Goal: Information Seeking & Learning: Learn about a topic

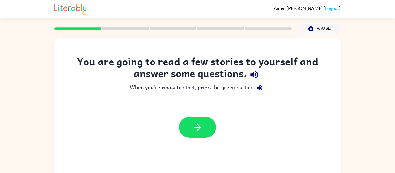
click at [180, 138] on div at bounding box center [197, 127] width 37 height 21
click at [203, 129] on button "button" at bounding box center [197, 127] width 37 height 21
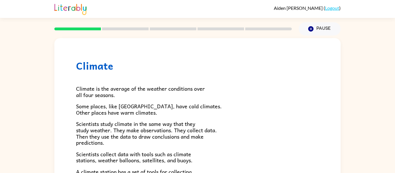
click at [98, 69] on h1 "Climate" at bounding box center [197, 66] width 243 height 12
click at [312, 28] on icon "button" at bounding box center [310, 28] width 5 height 5
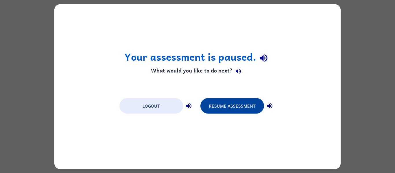
click at [245, 105] on button "Resume Assessment" at bounding box center [232, 106] width 64 height 16
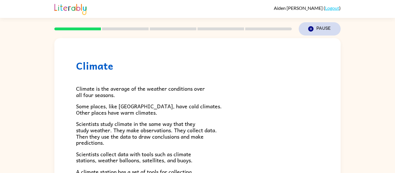
click at [312, 34] on button "Pause Pause" at bounding box center [320, 28] width 42 height 13
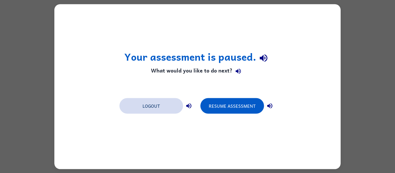
click at [163, 108] on button "Logout" at bounding box center [151, 106] width 64 height 16
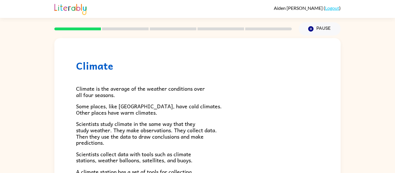
click at [106, 66] on h1 "Climate" at bounding box center [197, 66] width 243 height 12
click at [99, 67] on h1 "Climate" at bounding box center [197, 66] width 243 height 12
